Goal: Task Accomplishment & Management: Use online tool/utility

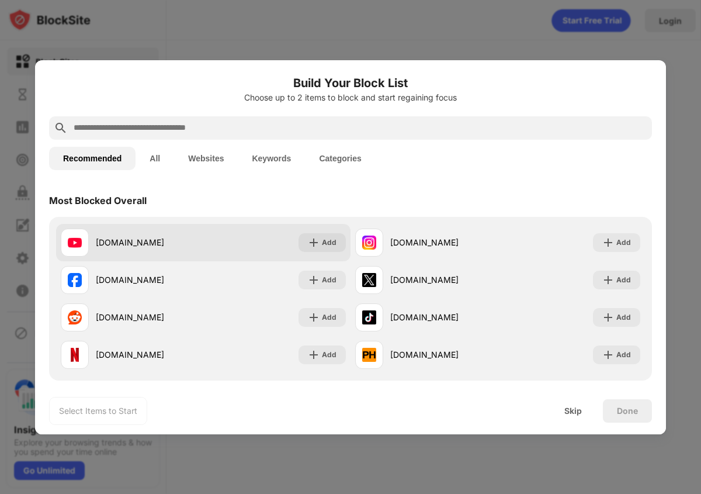
click at [333, 252] on div "[DOMAIN_NAME] Add" at bounding box center [203, 242] width 295 height 37
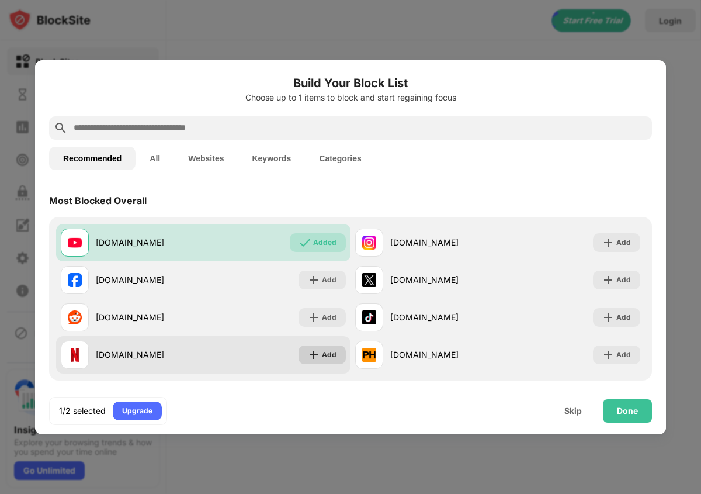
click at [335, 353] on div "Add" at bounding box center [329, 355] width 15 height 12
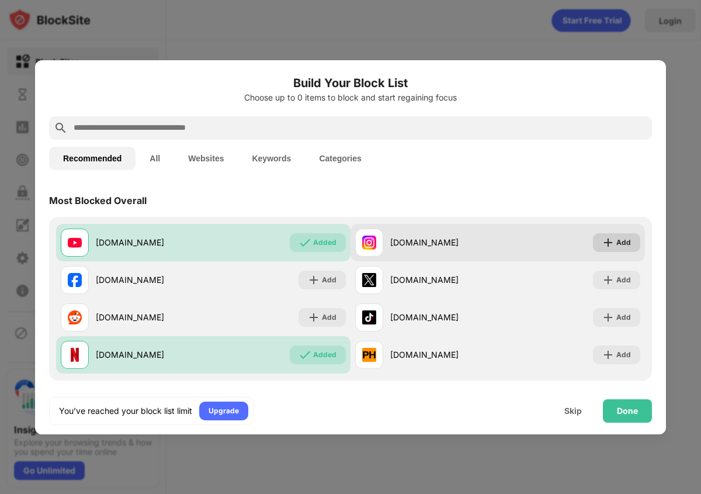
click at [610, 244] on img at bounding box center [609, 243] width 12 height 12
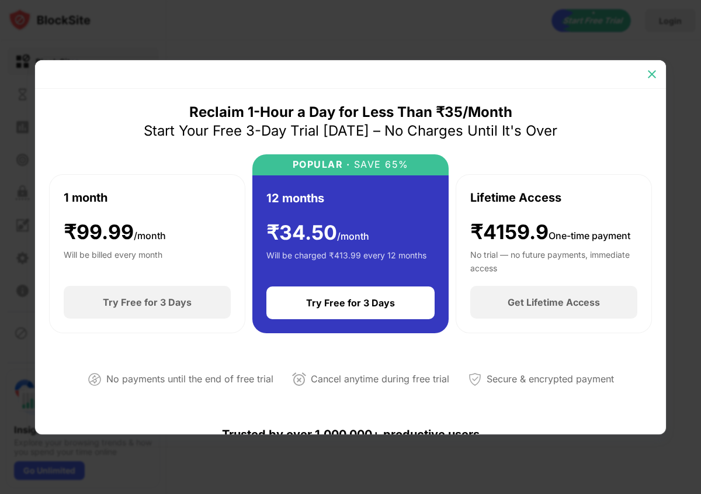
click at [656, 70] on img at bounding box center [652, 74] width 12 height 12
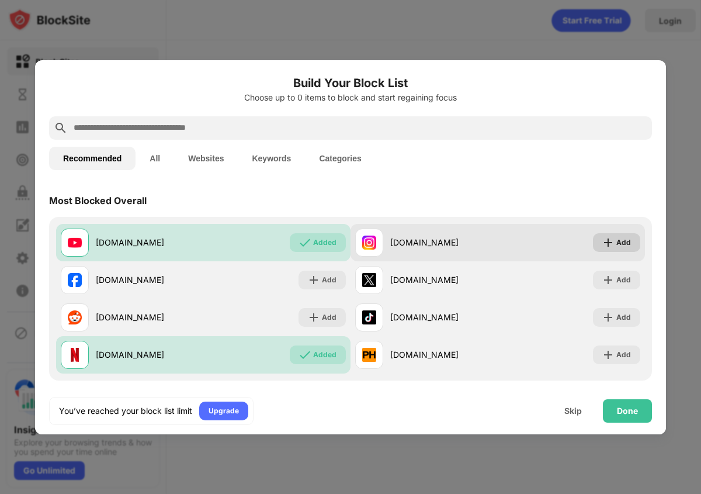
click at [625, 247] on div "Add" at bounding box center [624, 243] width 15 height 12
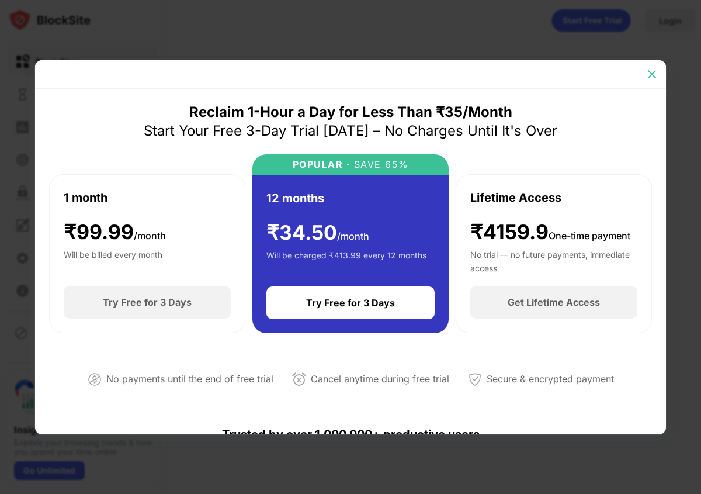
click at [654, 66] on div at bounding box center [652, 74] width 19 height 19
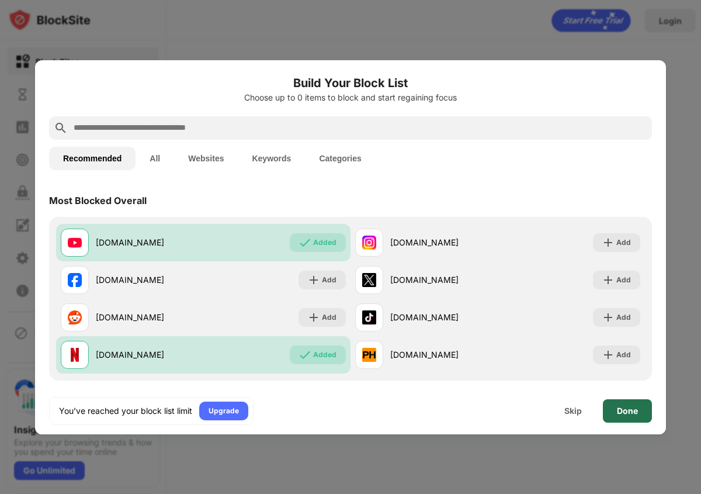
click at [626, 409] on div "Done" at bounding box center [627, 410] width 21 height 9
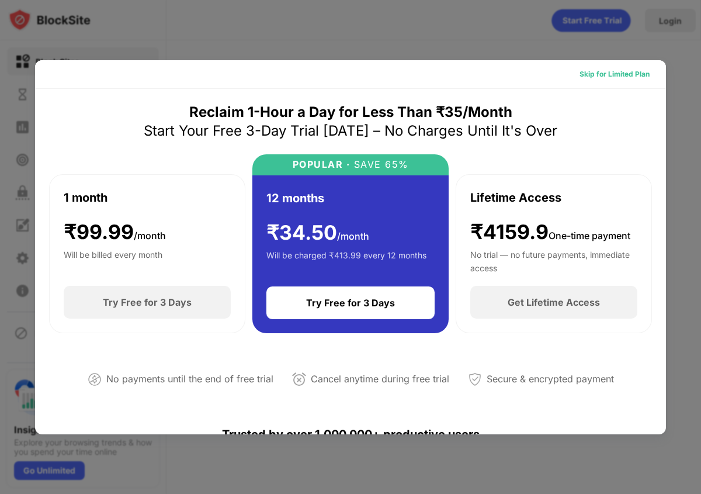
click at [634, 67] on div "Skip for Limited Plan" at bounding box center [614, 74] width 89 height 19
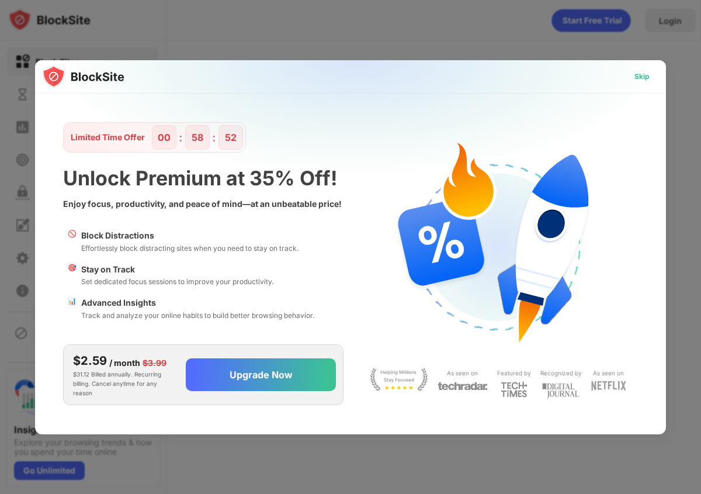
click at [649, 70] on div "Skip" at bounding box center [642, 76] width 34 height 19
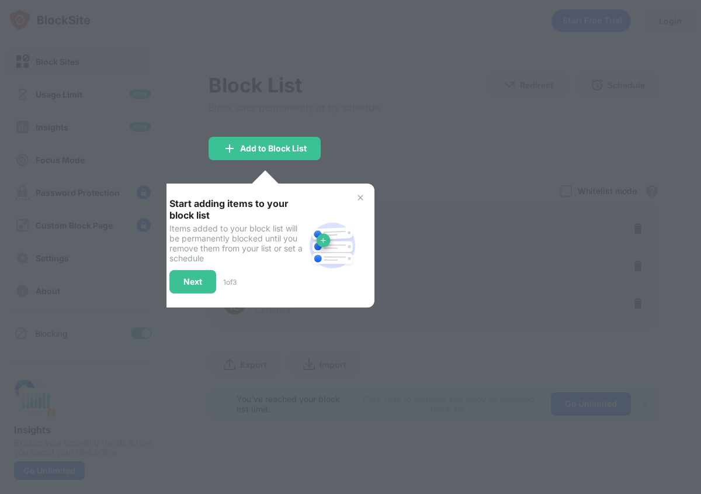
click at [647, 72] on div "Skip" at bounding box center [642, 77] width 15 height 12
click at [363, 202] on div "Start adding items to your block list Items added to your block list will be pe…" at bounding box center [264, 245] width 219 height 124
click at [360, 200] on img at bounding box center [360, 197] width 9 height 9
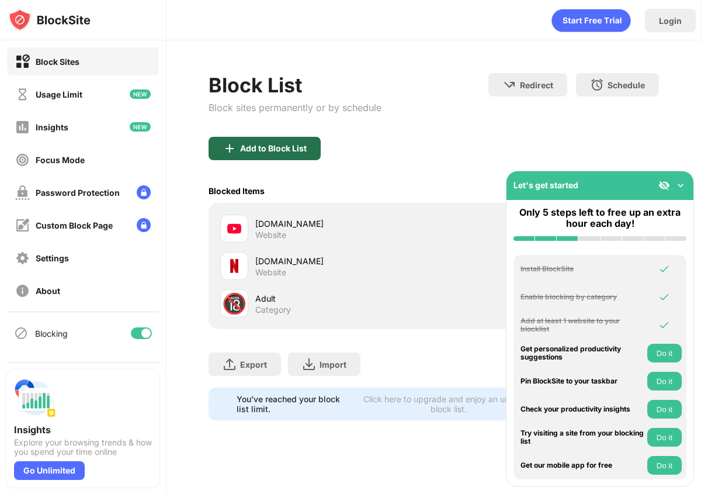
click at [308, 158] on div "Add to Block List" at bounding box center [265, 148] width 112 height 23
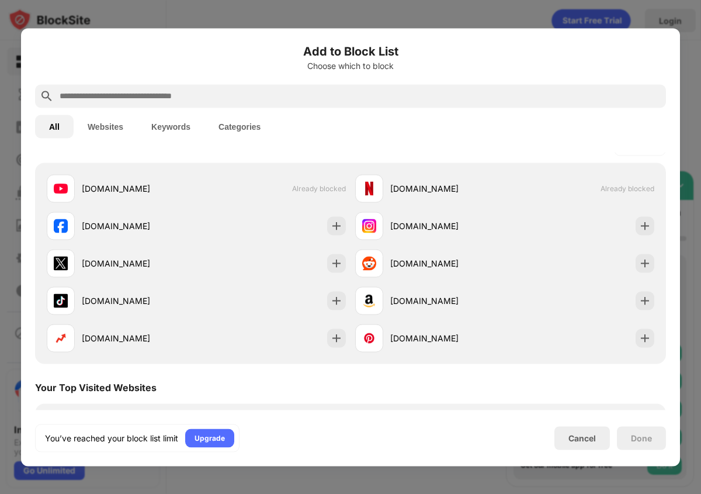
scroll to position [189, 0]
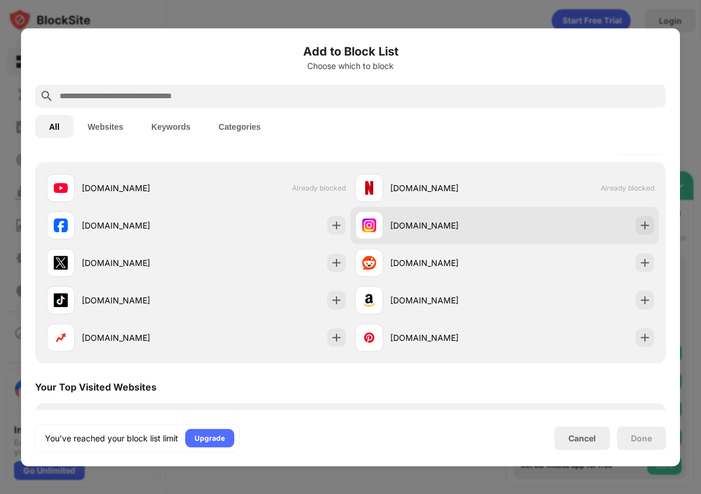
click at [504, 226] on div "[DOMAIN_NAME]" at bounding box center [447, 225] width 115 height 12
click at [646, 227] on img at bounding box center [645, 225] width 12 height 12
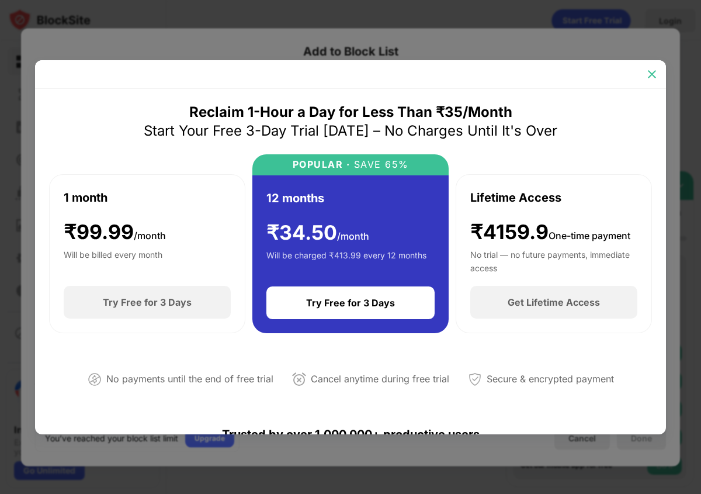
click at [652, 68] on img at bounding box center [652, 74] width 12 height 12
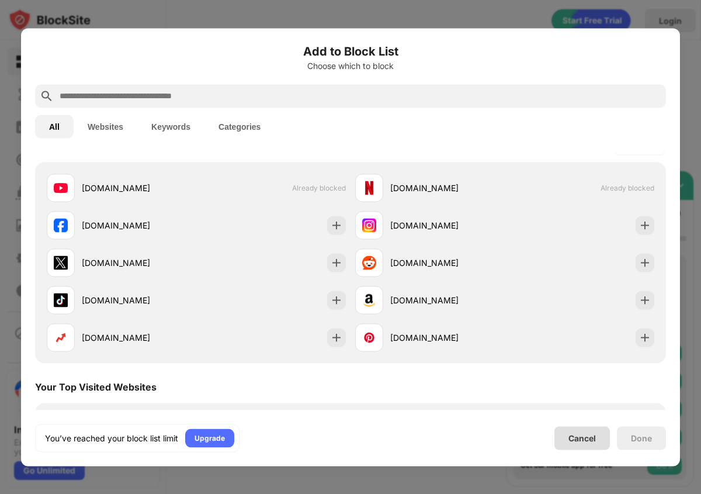
click at [577, 433] on div "Cancel" at bounding box center [582, 438] width 27 height 10
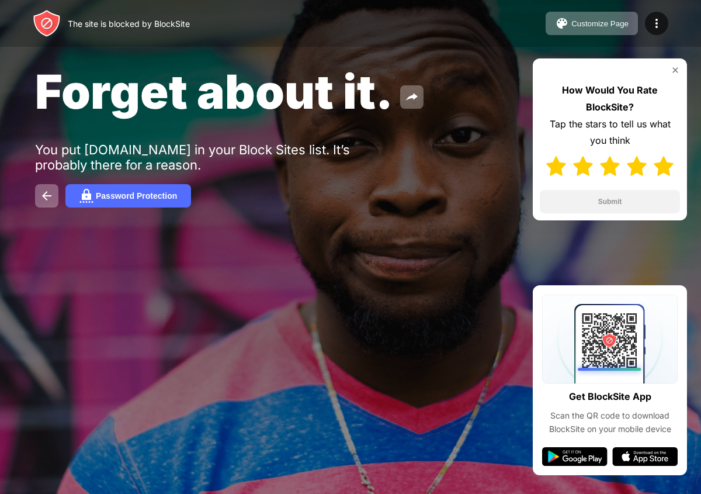
click at [664, 169] on img at bounding box center [664, 166] width 20 height 20
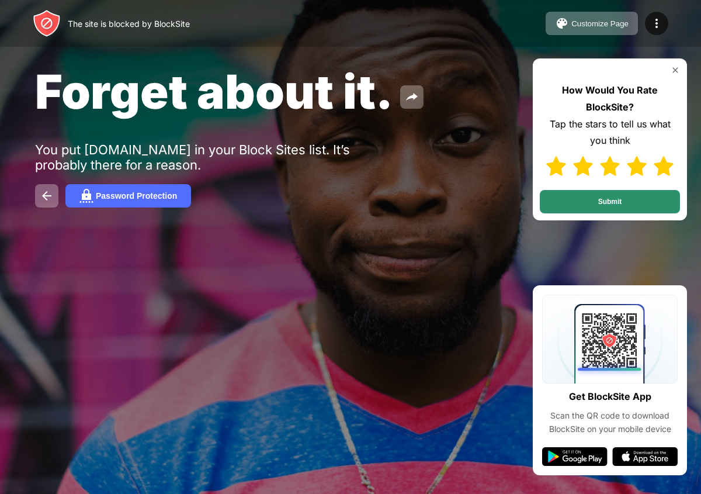
click at [588, 207] on button "Submit" at bounding box center [610, 201] width 140 height 23
